Goal: Entertainment & Leisure: Consume media (video, audio)

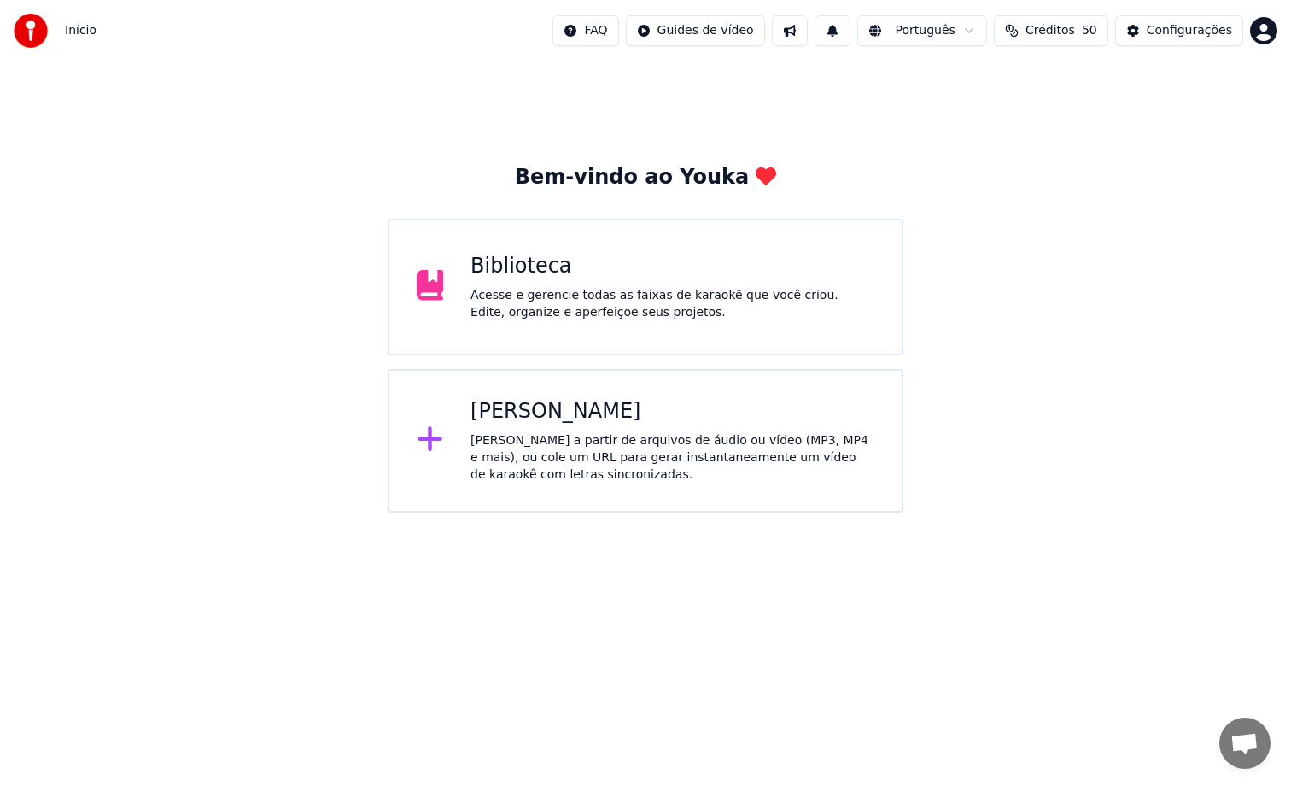
click at [703, 260] on div "Biblioteca" at bounding box center [673, 266] width 404 height 27
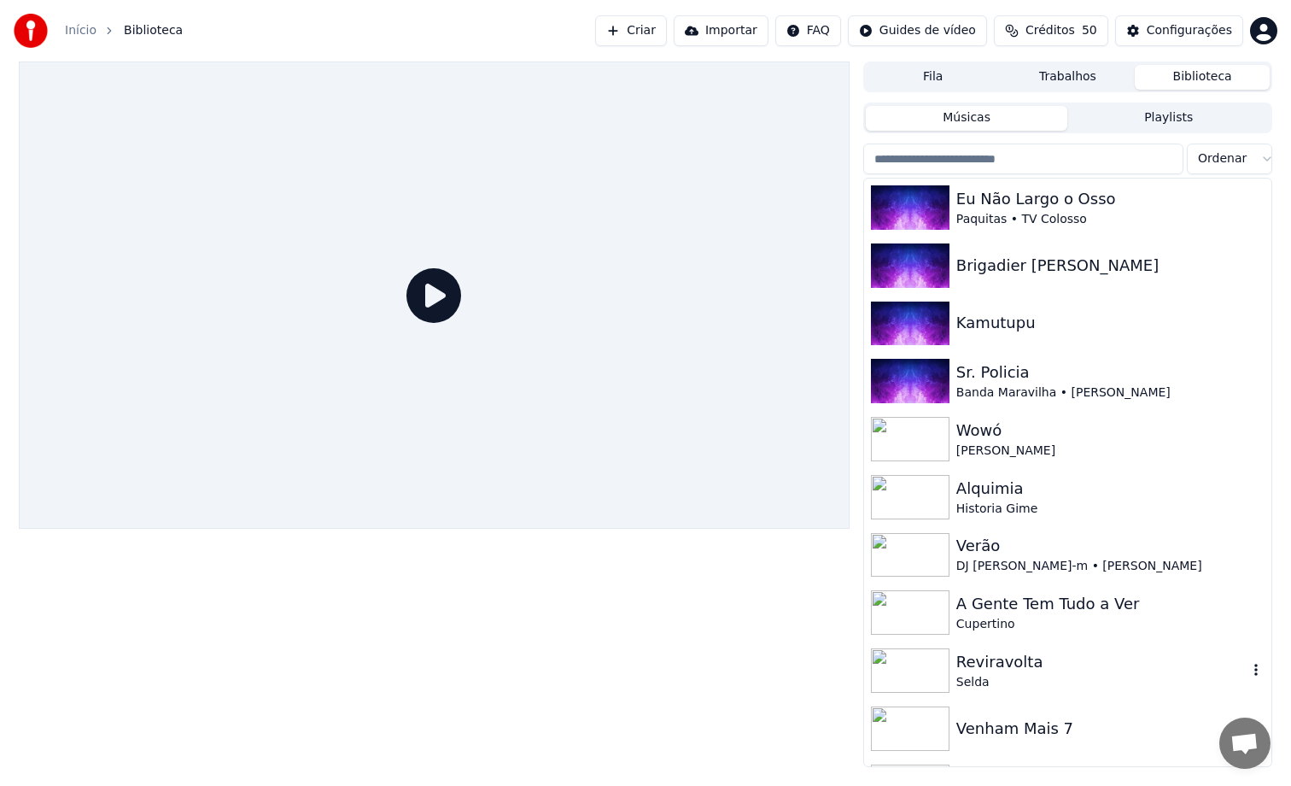
click at [1072, 669] on div "Reviravolta" at bounding box center [1101, 662] width 291 height 24
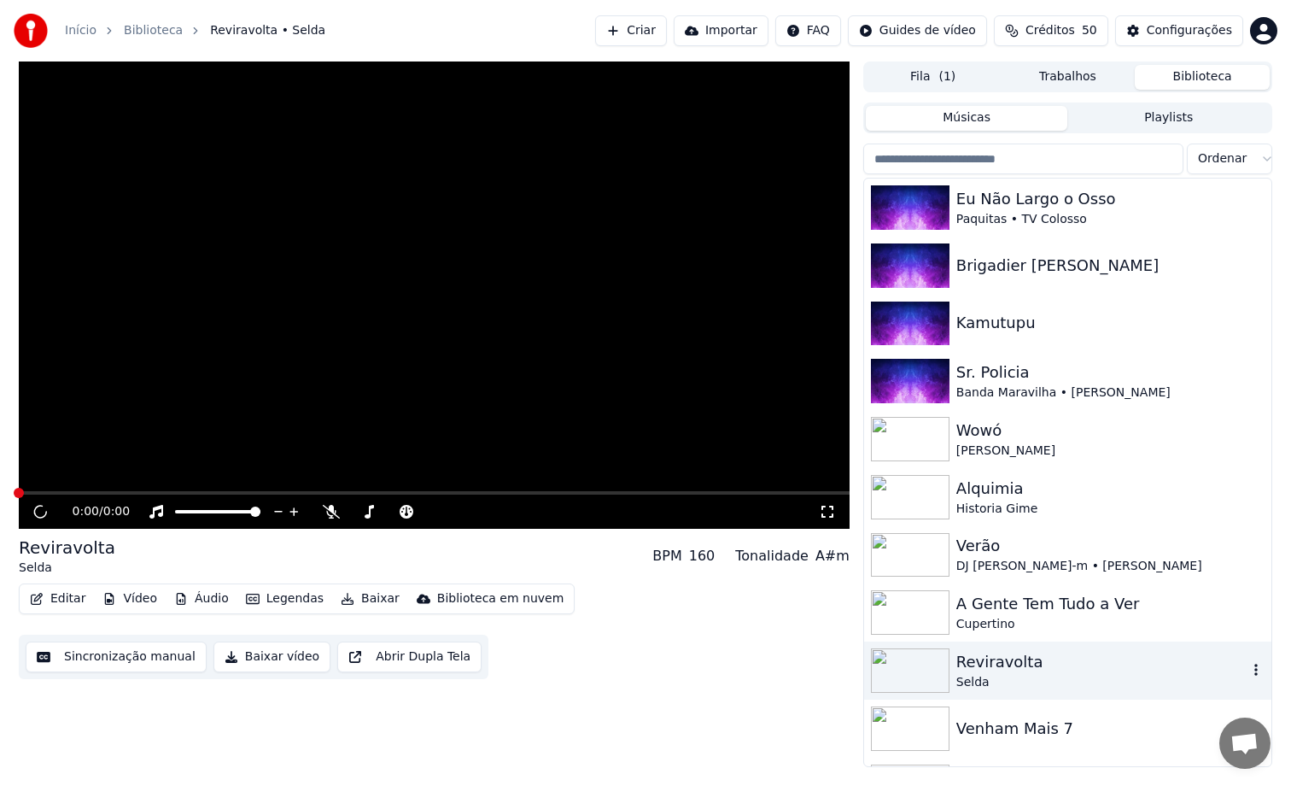
click at [1072, 669] on div "Reviravolta" at bounding box center [1101, 662] width 291 height 24
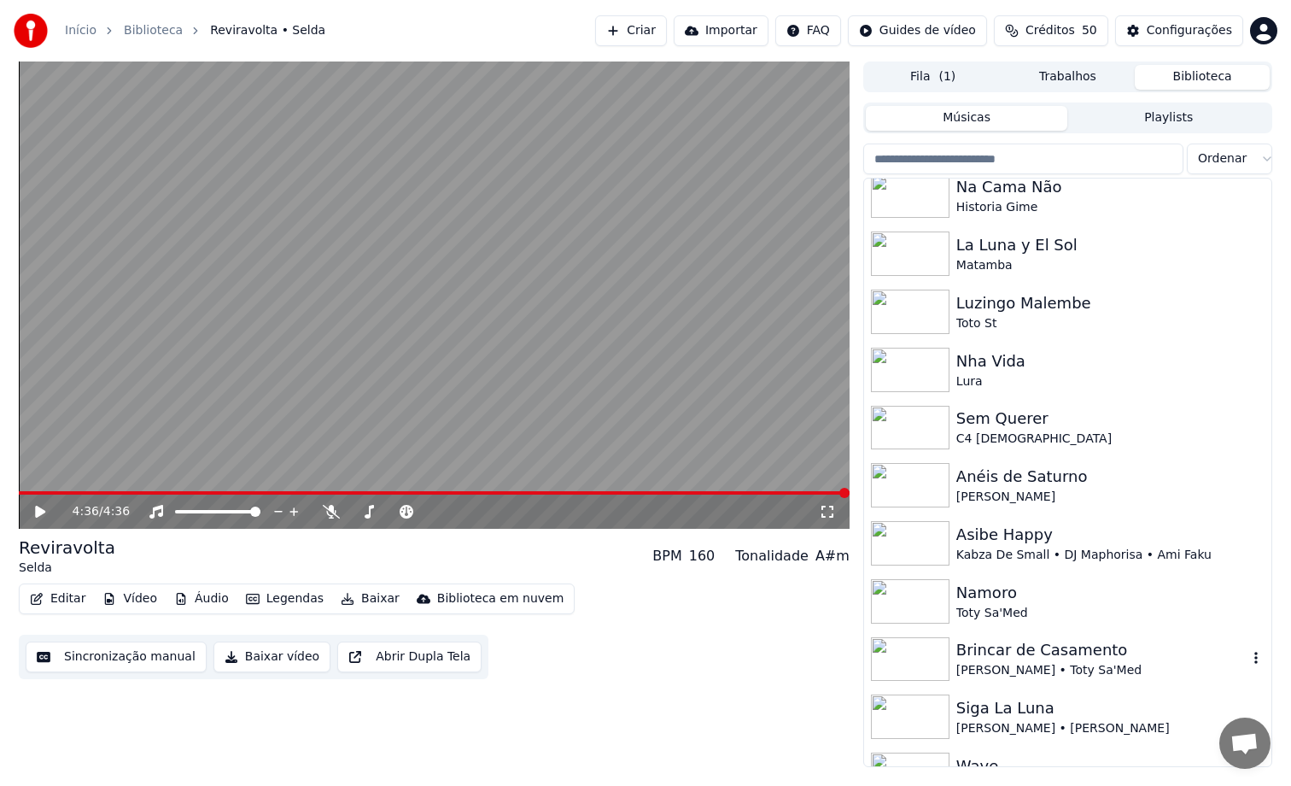
scroll to position [593, 0]
click at [690, 375] on video at bounding box center [434, 294] width 831 height 467
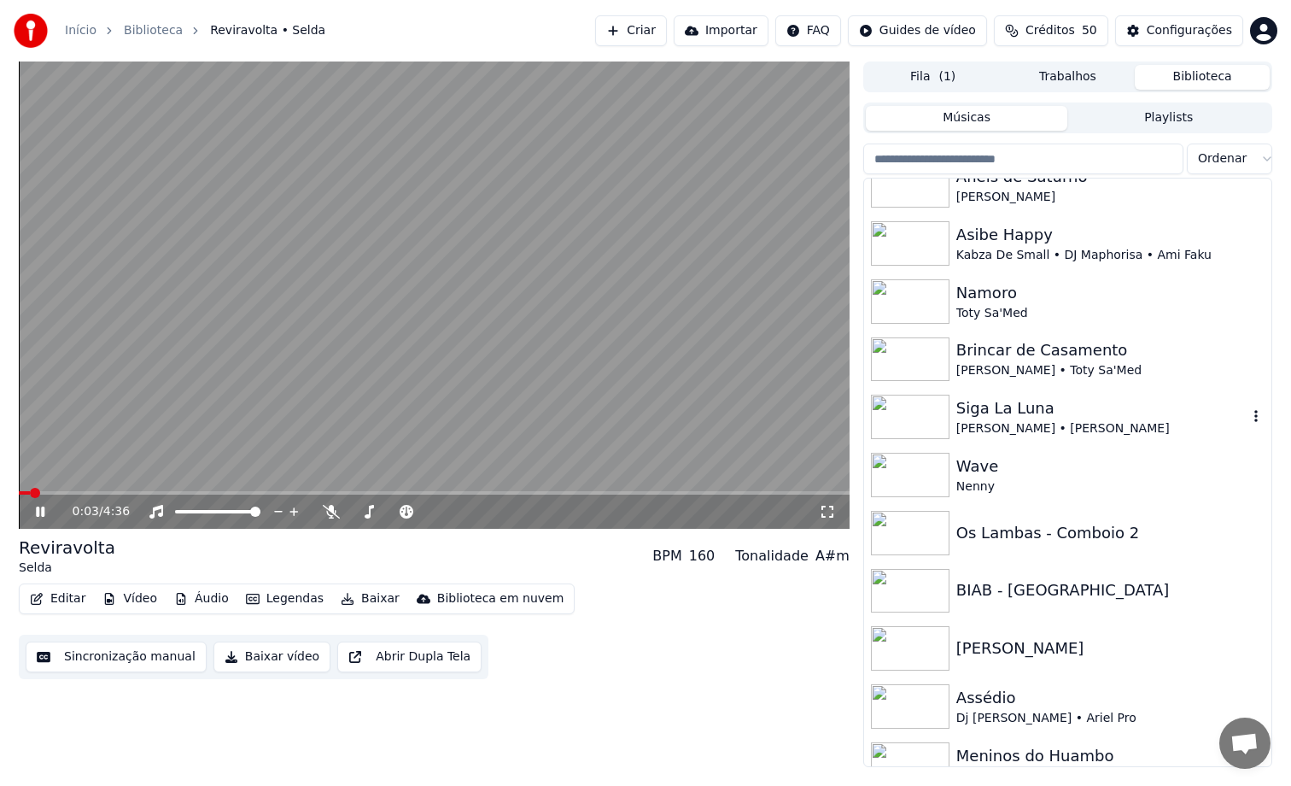
scroll to position [919, 0]
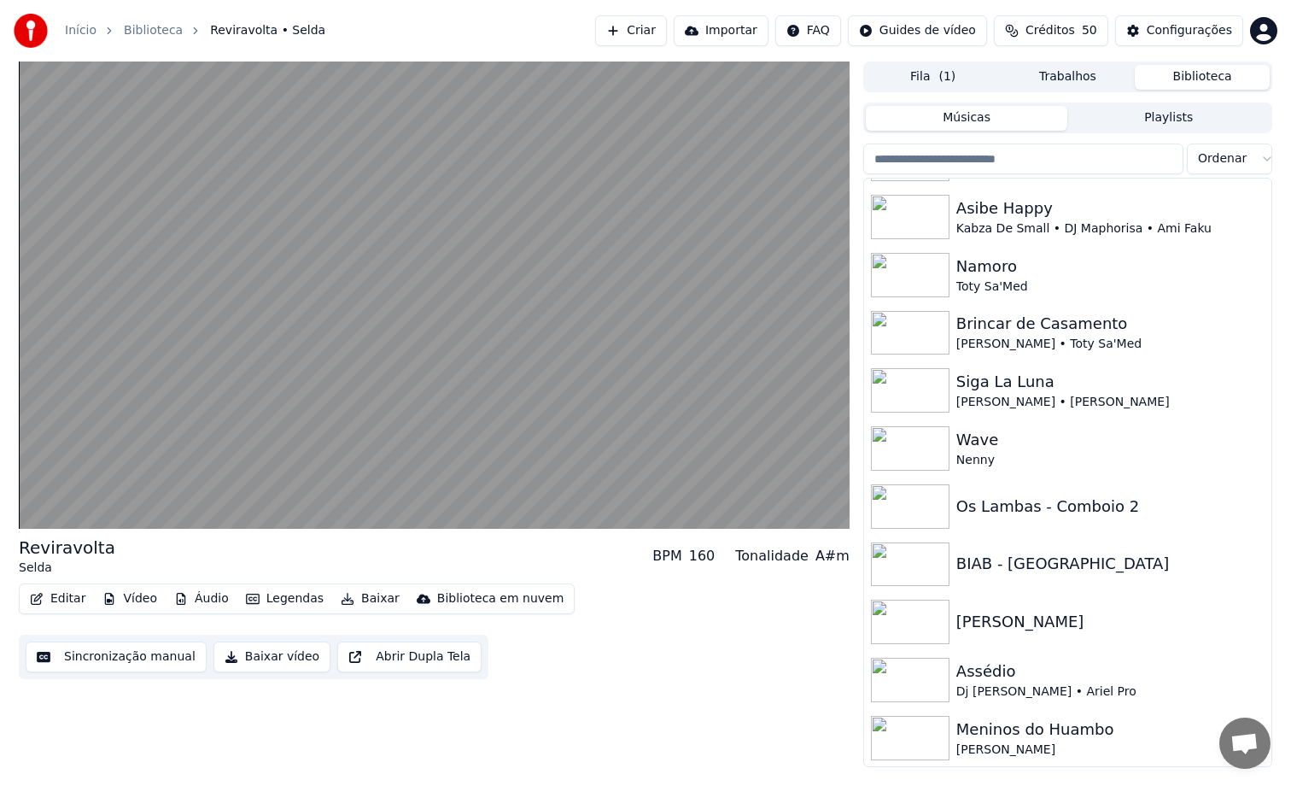
click at [922, 719] on img at bounding box center [910, 738] width 79 height 44
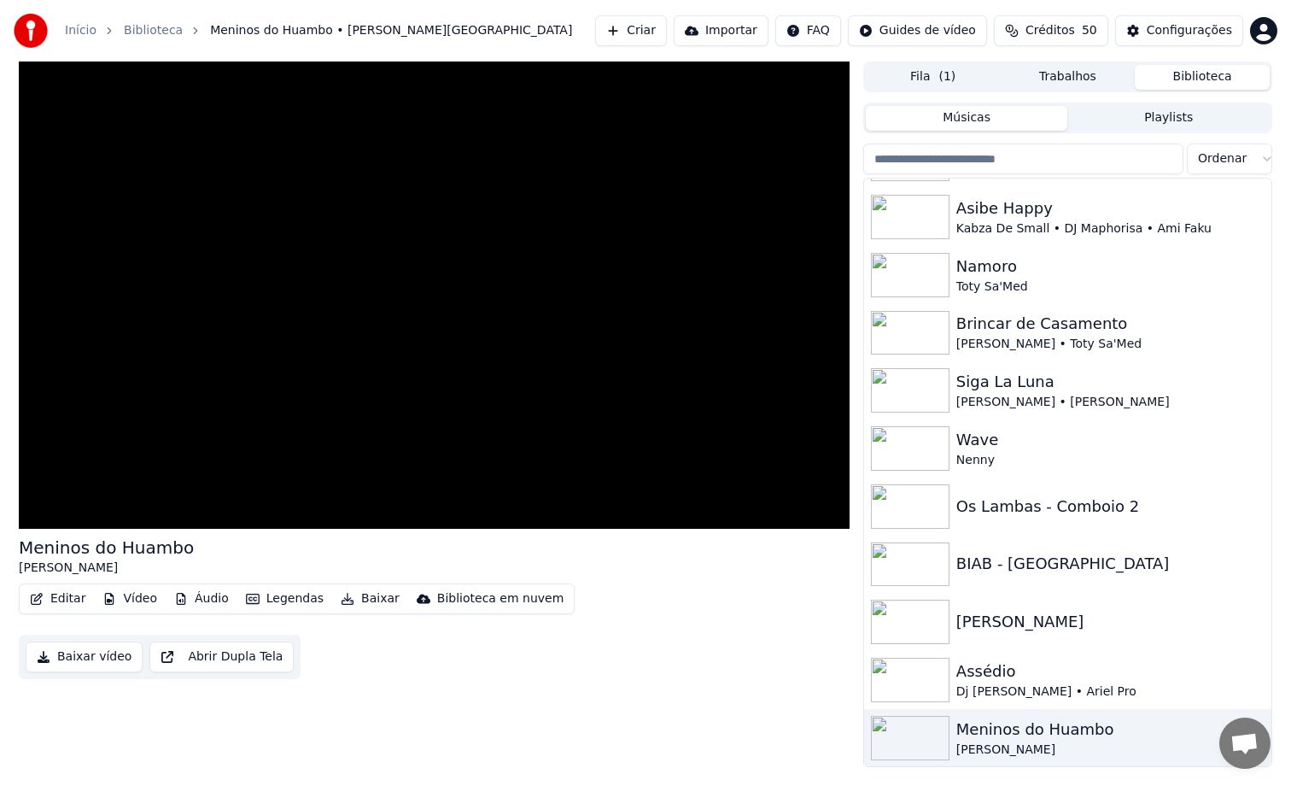
click at [922, 719] on img at bounding box center [910, 738] width 79 height 44
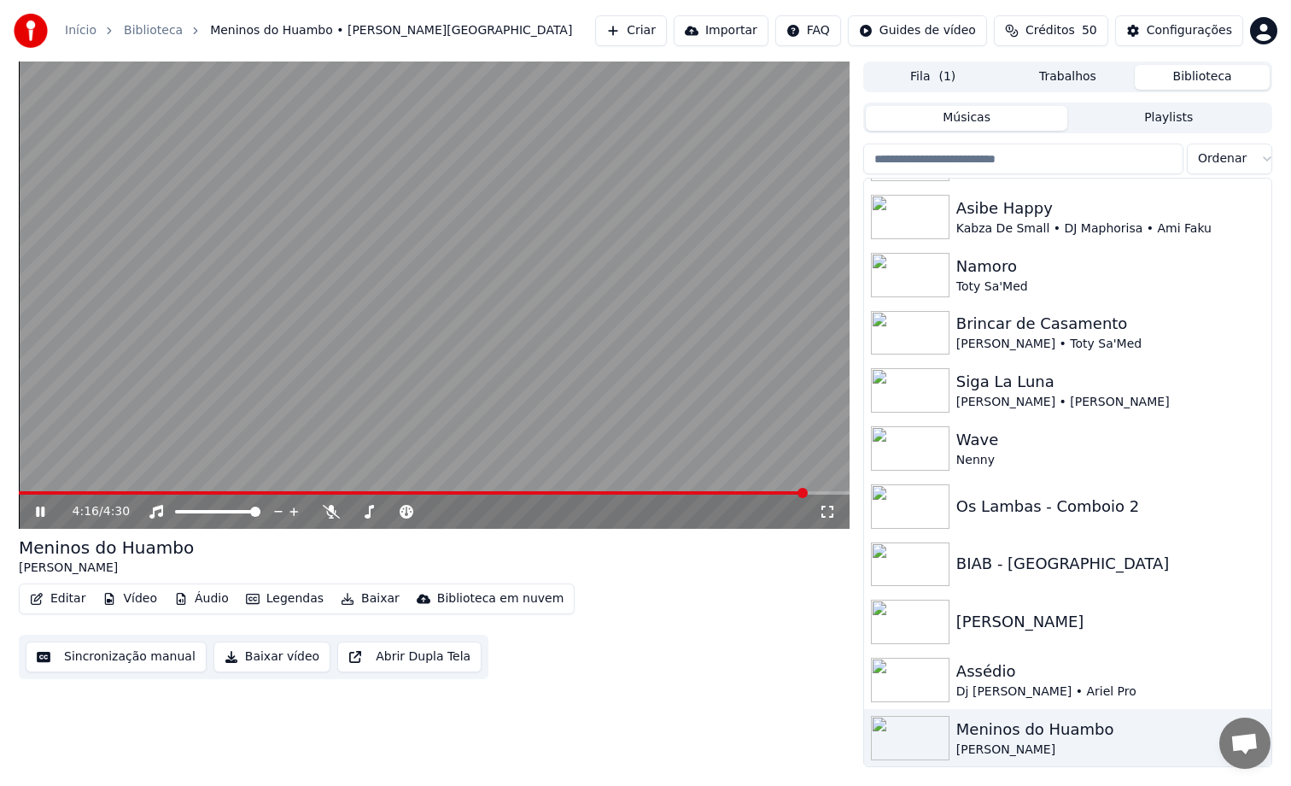
click at [417, 356] on video at bounding box center [434, 294] width 831 height 467
